Goal: Check status: Check status

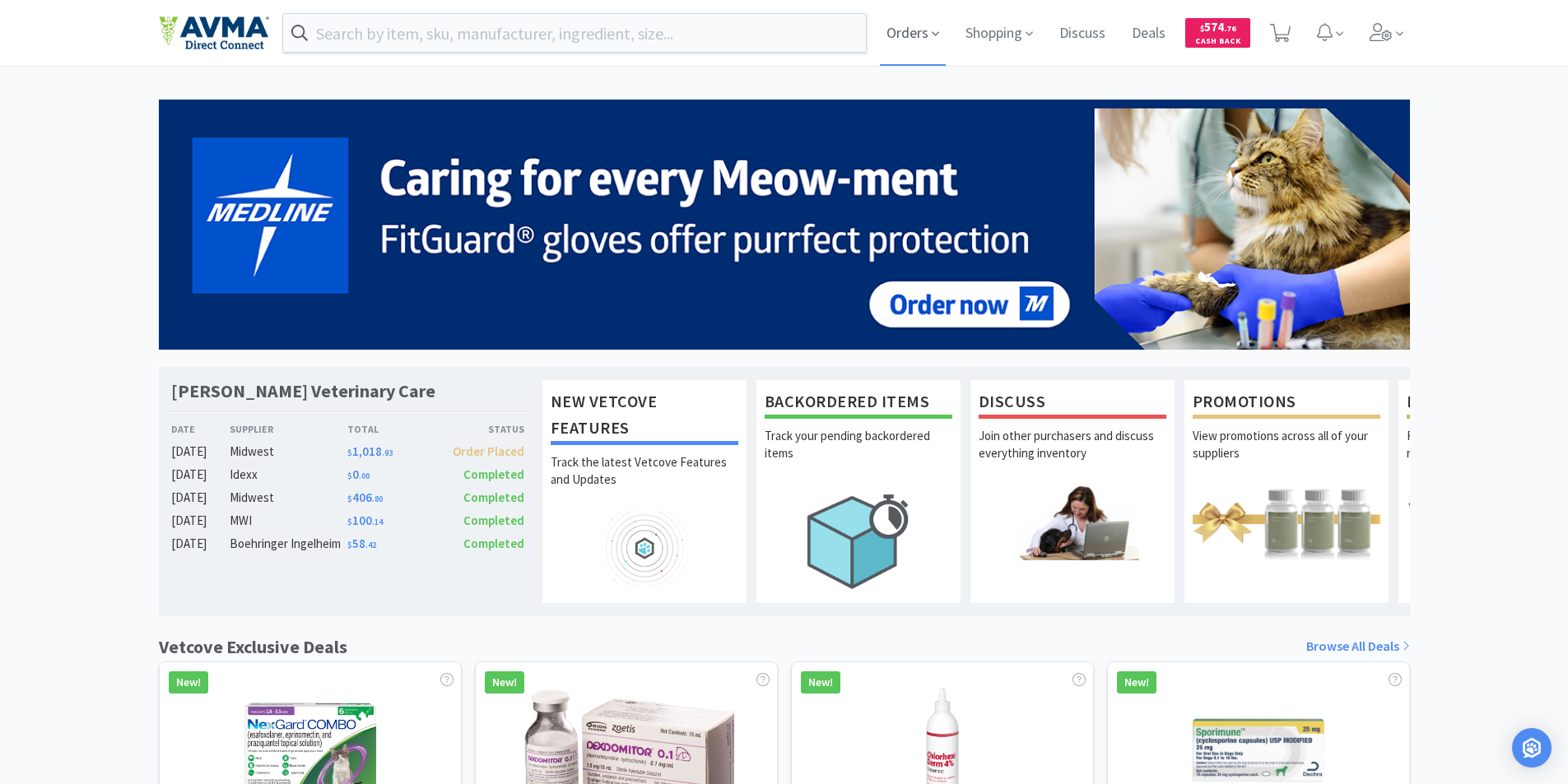
click at [900, 32] on span "Orders" at bounding box center [913, 33] width 66 height 66
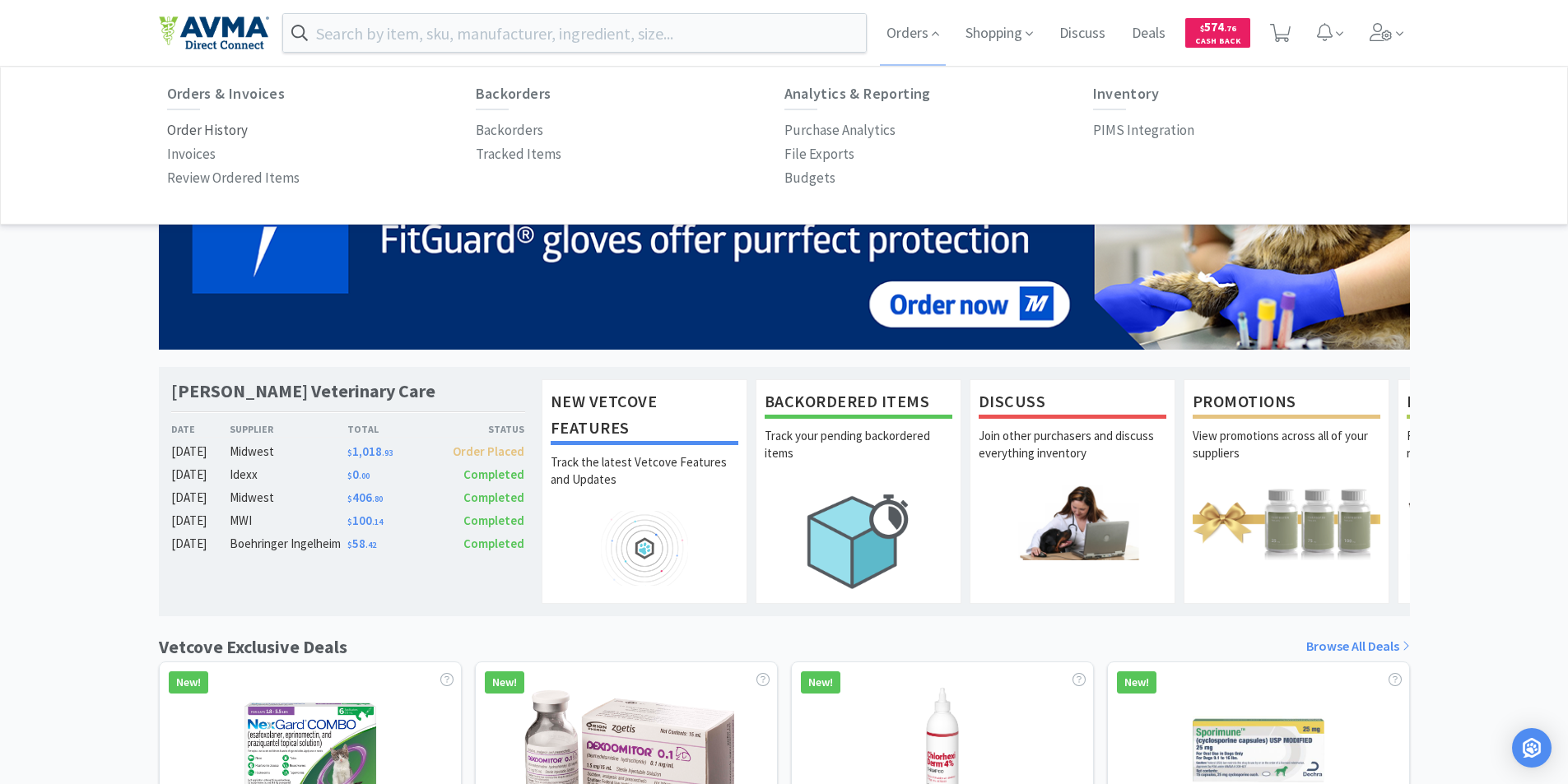
click at [203, 129] on p "Order History" at bounding box center [208, 130] width 81 height 22
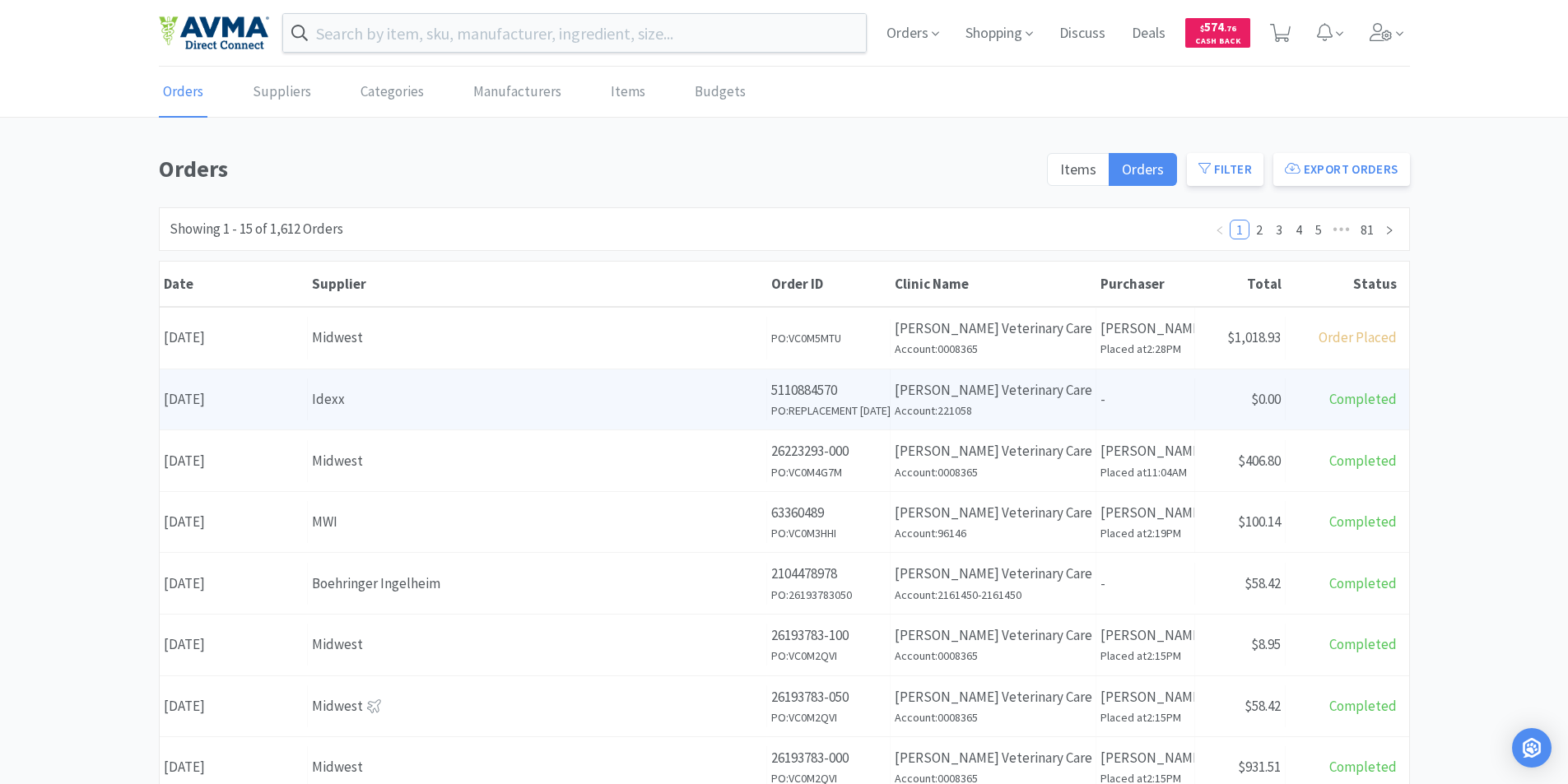
click at [199, 400] on div "Date [DATE]" at bounding box center [233, 399] width 148 height 42
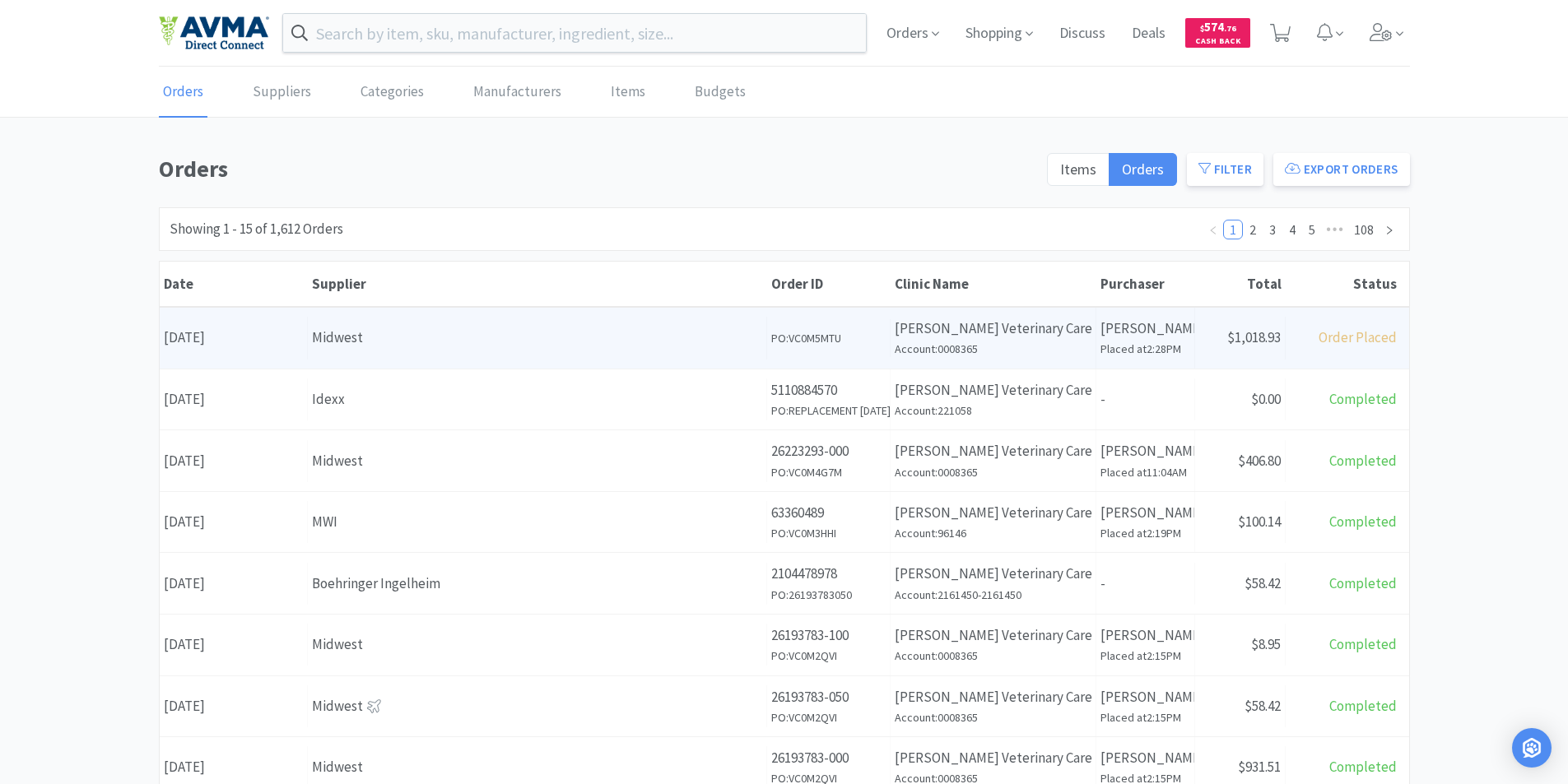
click at [231, 337] on div "Date [DATE]" at bounding box center [233, 338] width 148 height 42
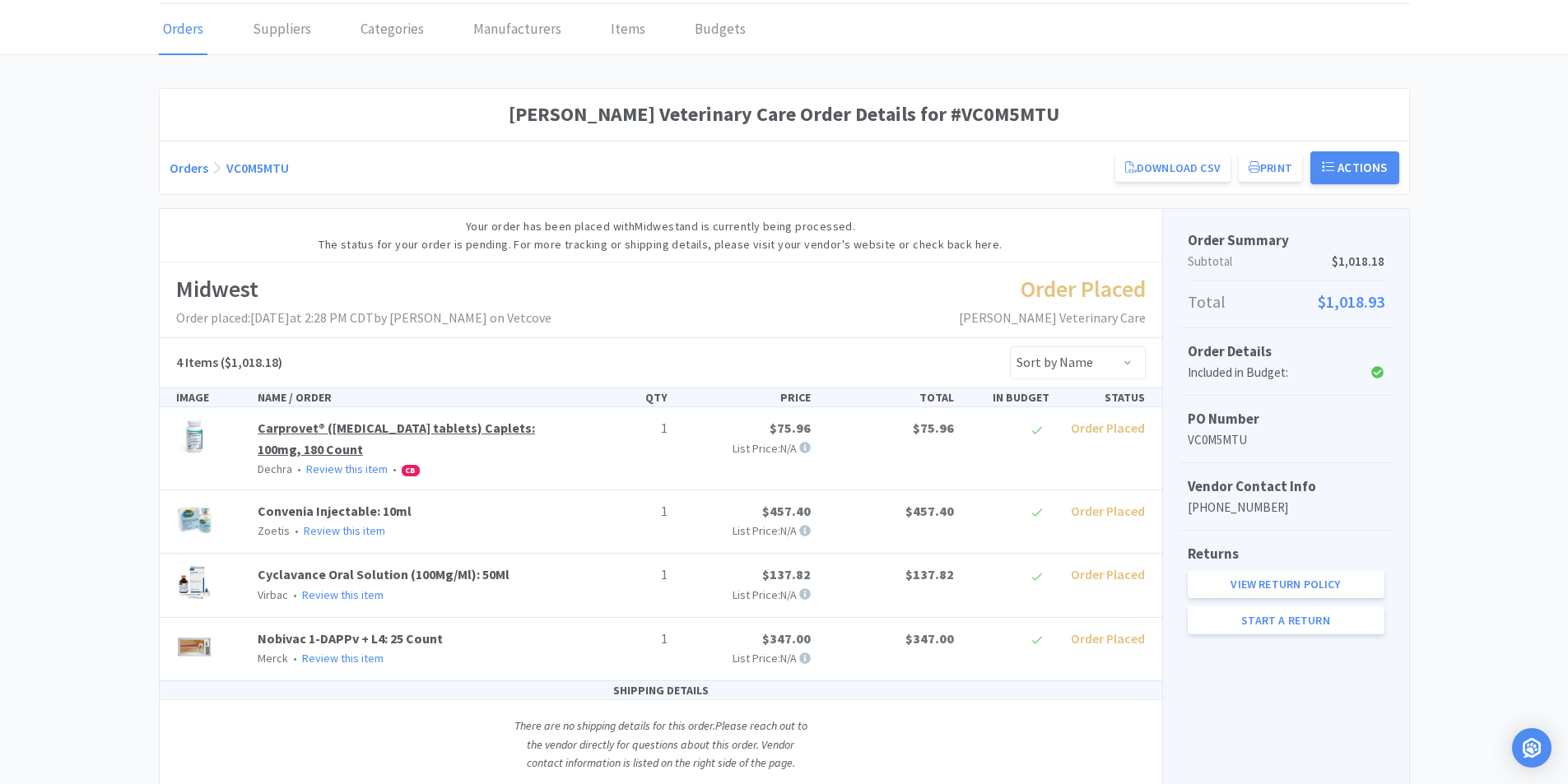
scroll to position [35, 0]
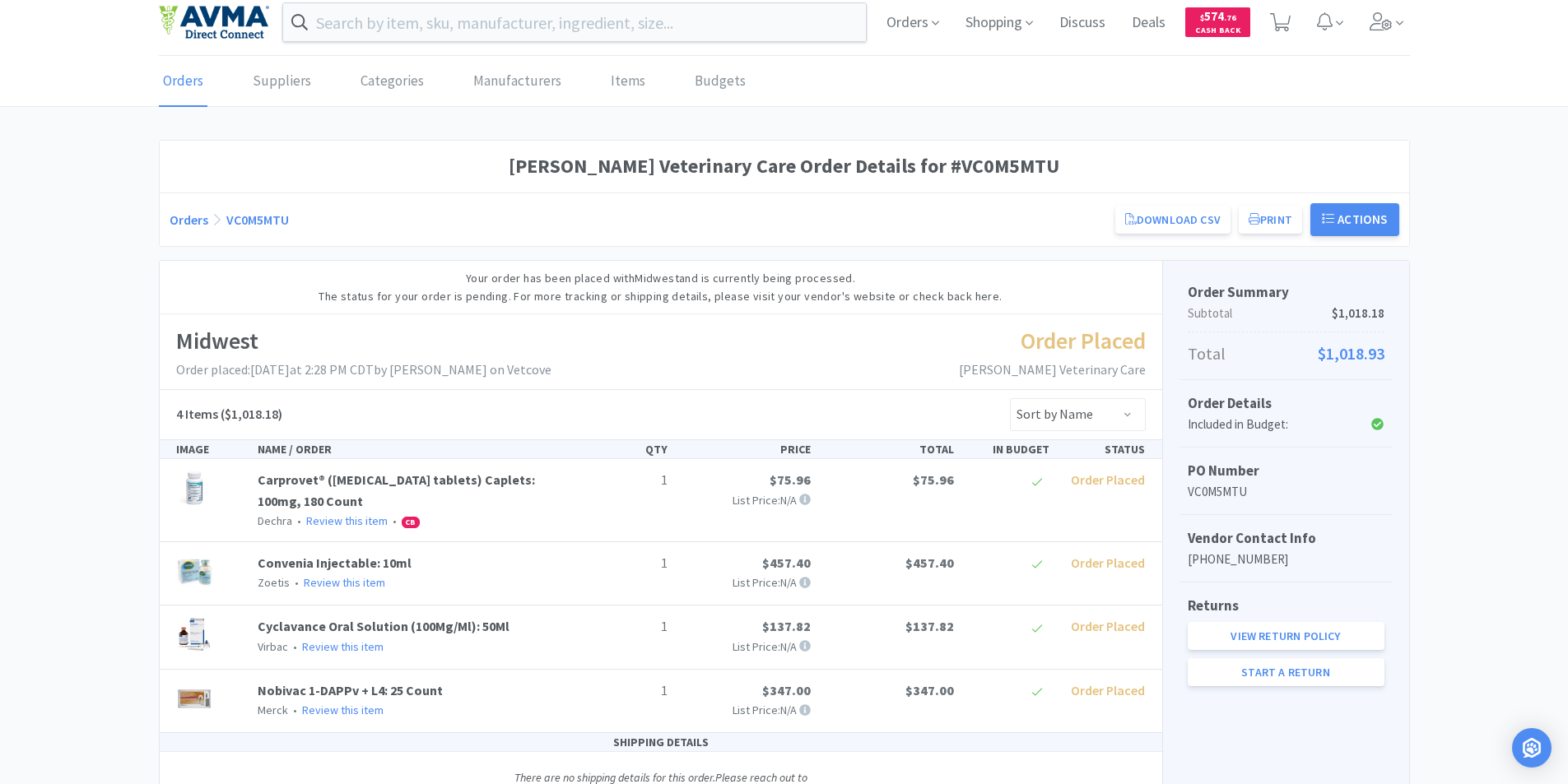
scroll to position [117, 0]
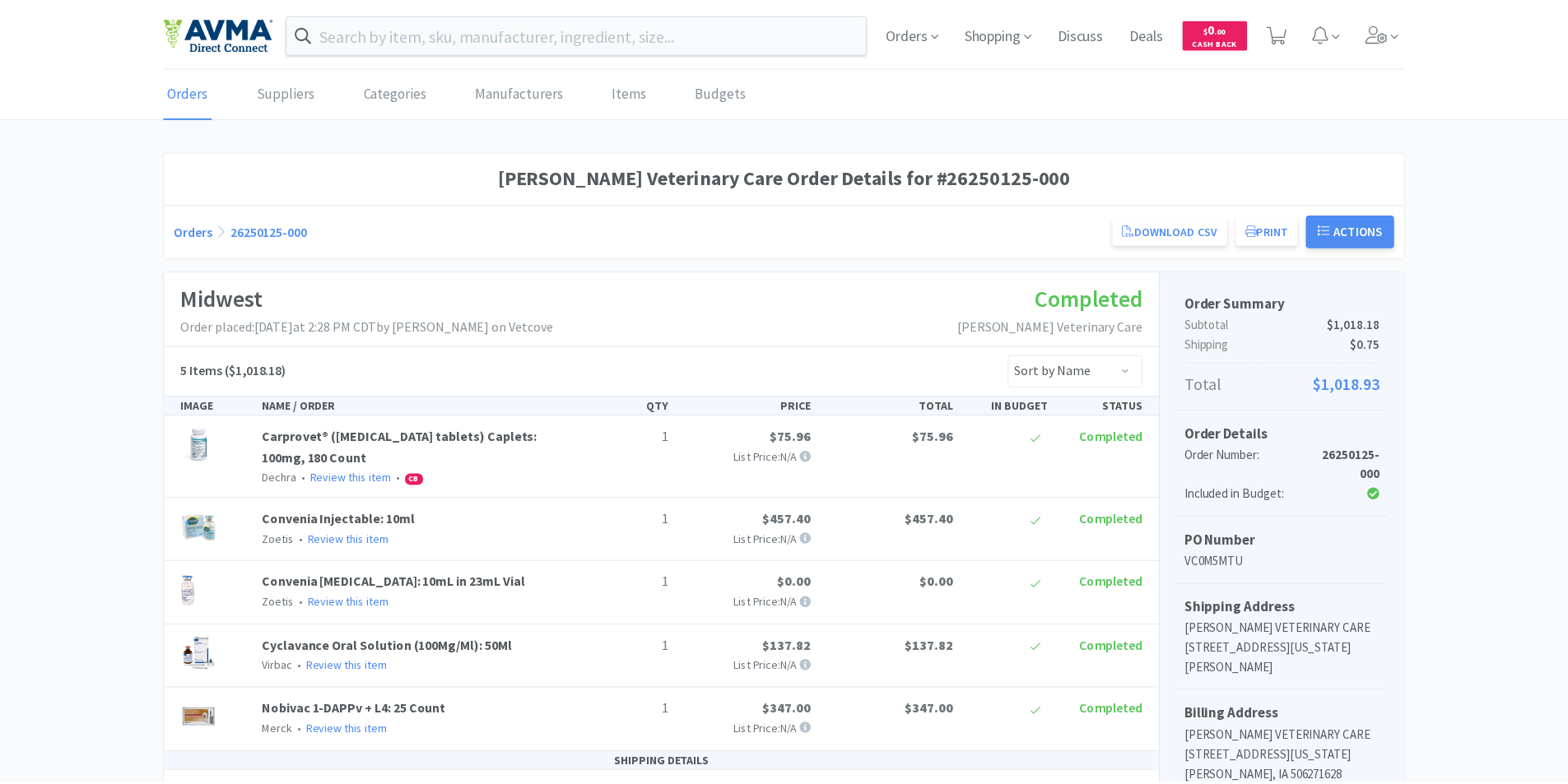
scroll to position [117, 0]
